Goal: Task Accomplishment & Management: Use online tool/utility

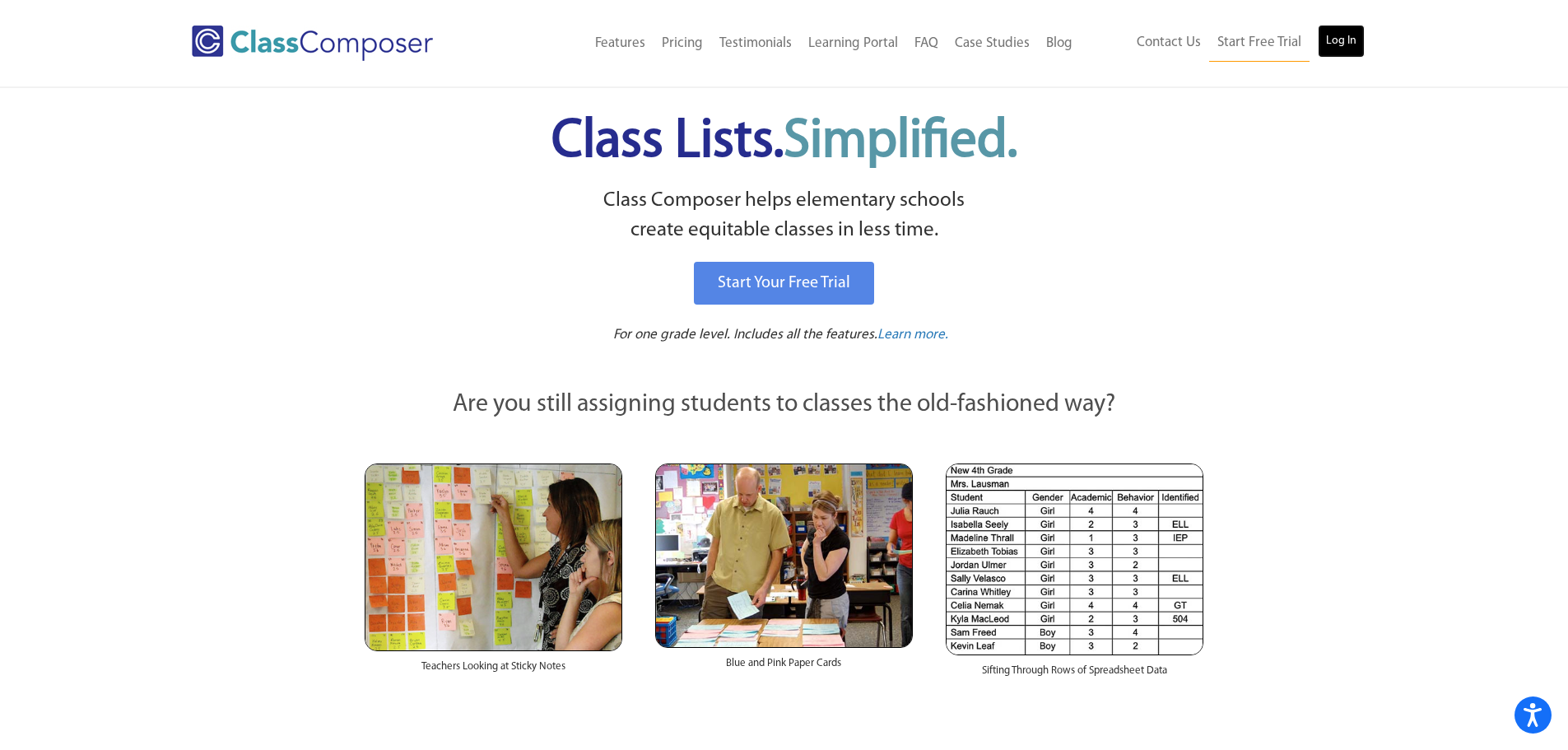
click at [1332, 40] on link "Log In" at bounding box center [1342, 41] width 47 height 33
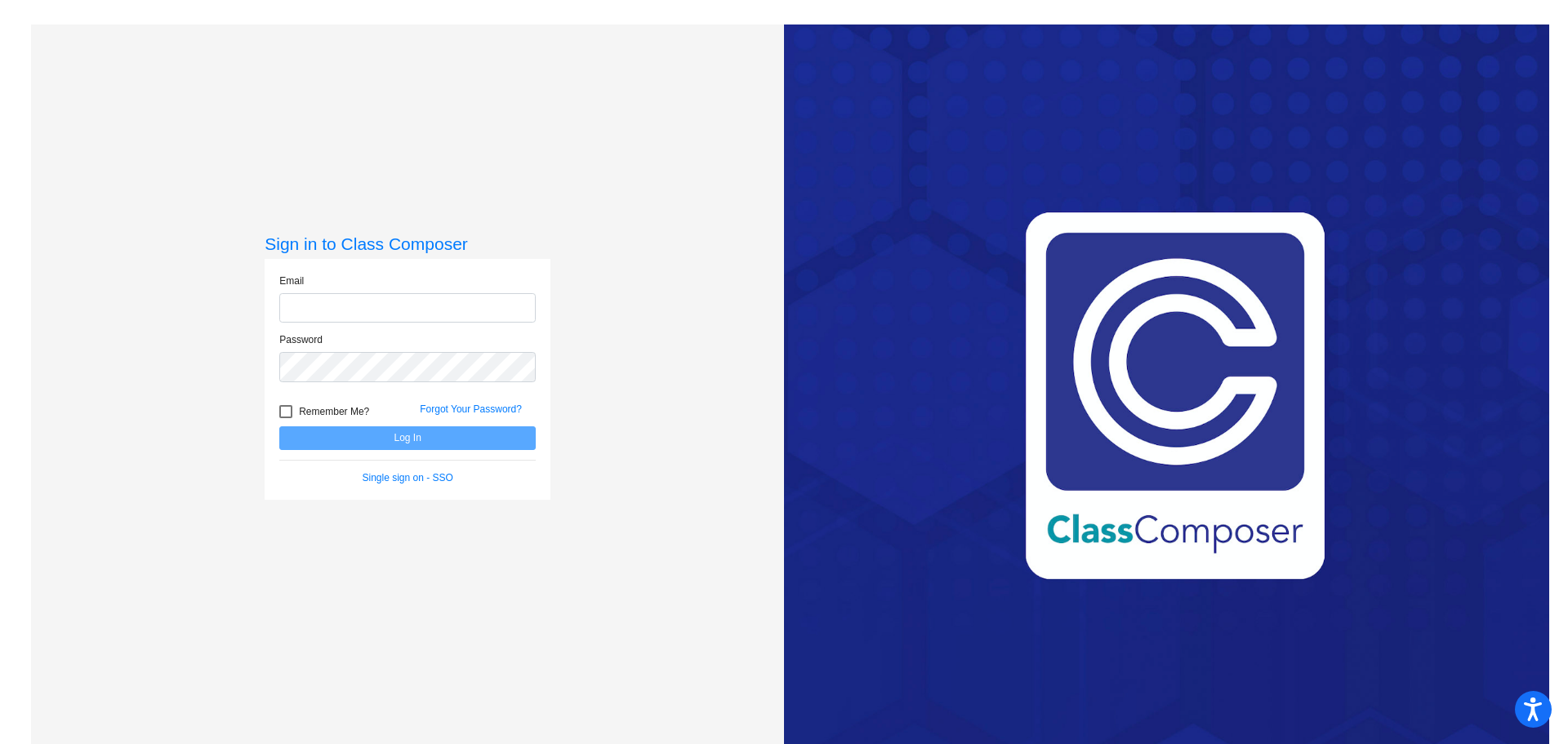
type input "[EMAIL_ADDRESS][DOMAIN_NAME]"
click at [391, 439] on button "Log In" at bounding box center [407, 437] width 257 height 23
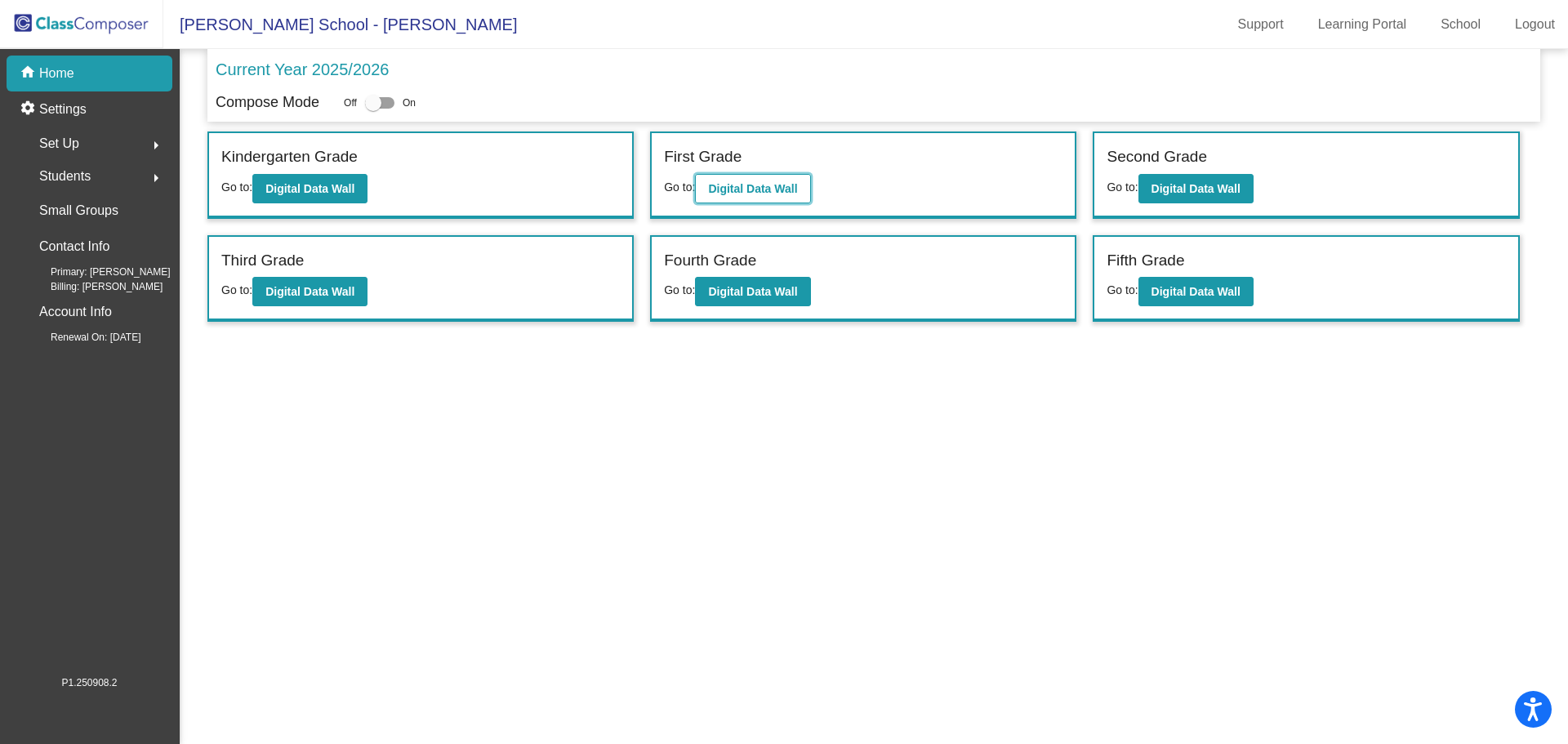
click at [746, 194] on b "Digital Data Wall" at bounding box center [752, 188] width 89 height 13
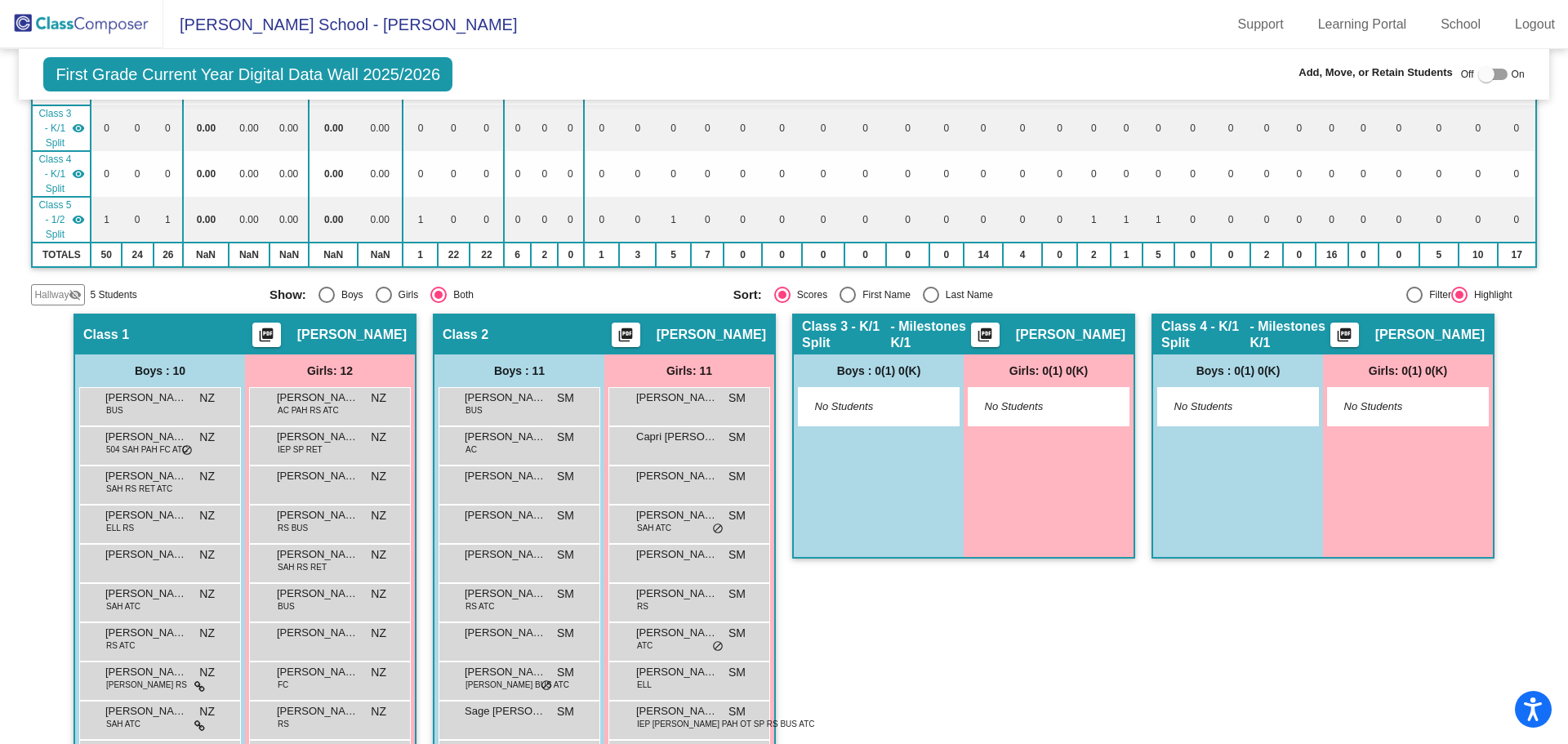
scroll to position [245, 0]
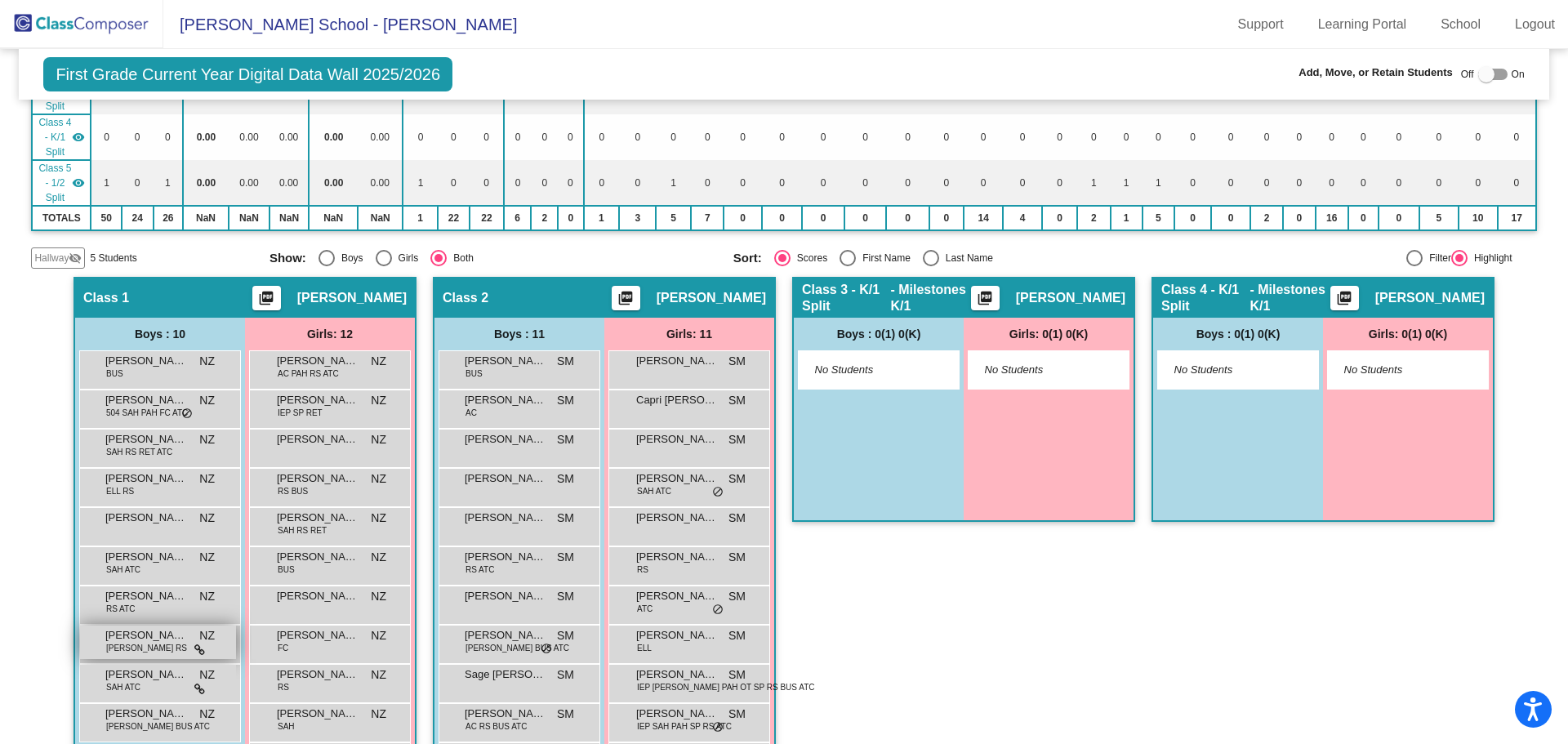
click at [162, 627] on span "[PERSON_NAME]" at bounding box center [146, 635] width 82 height 16
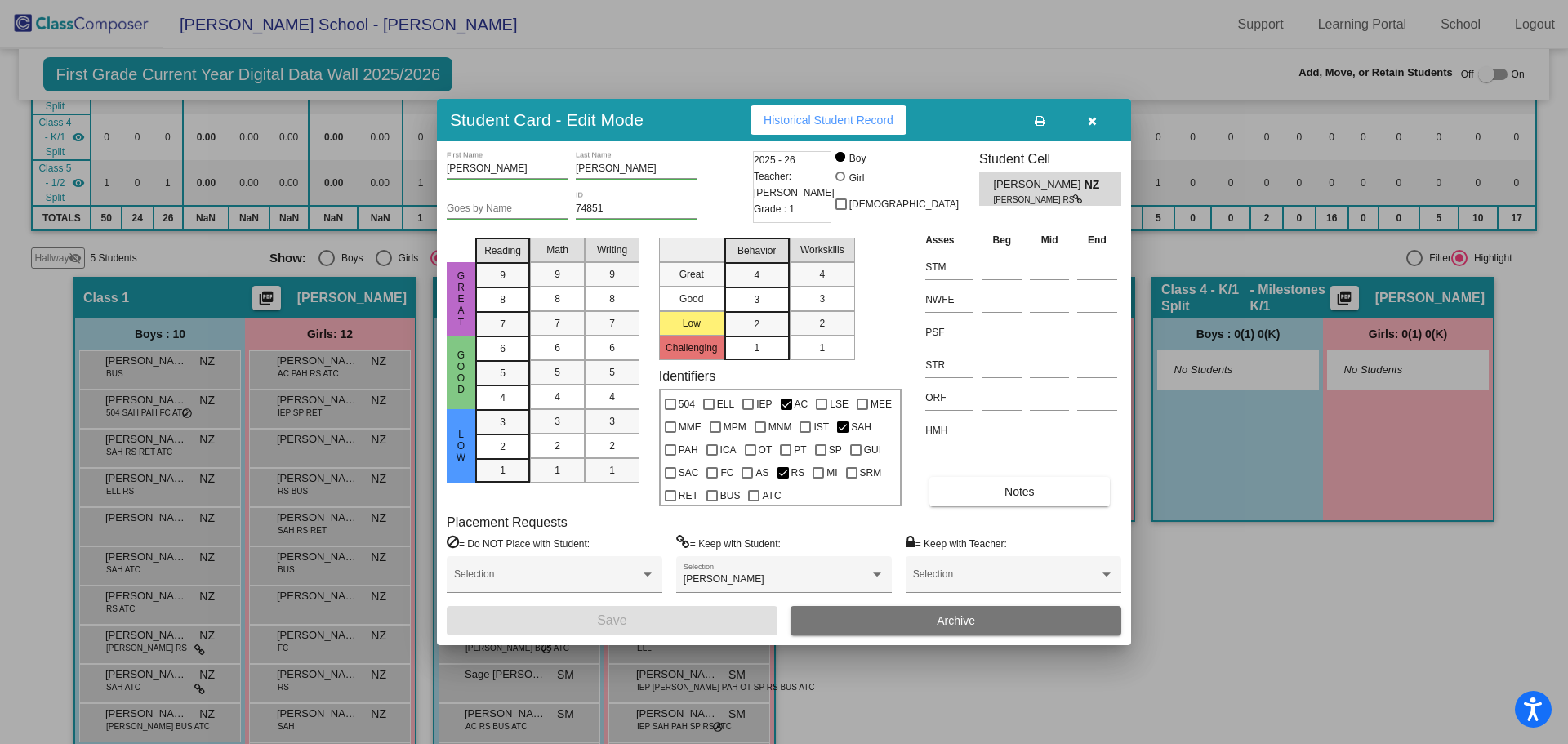
click at [1092, 111] on button "button" at bounding box center [1092, 120] width 53 height 29
